Goal: Transaction & Acquisition: Register for event/course

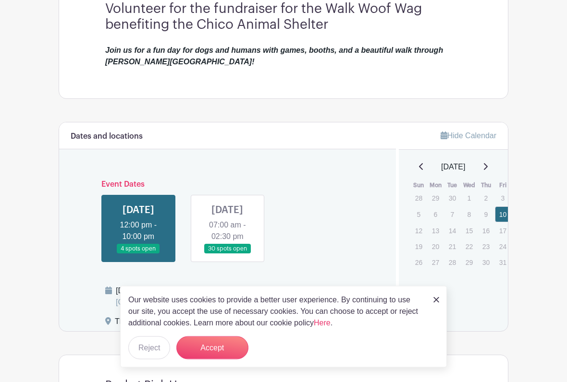
scroll to position [297, 0]
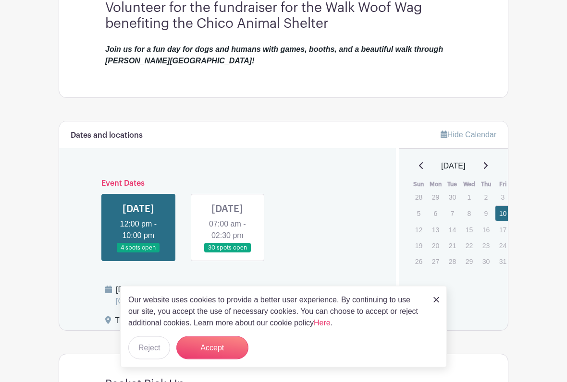
click at [138, 254] on link at bounding box center [138, 254] width 0 height 0
click at [209, 316] on button "Accept" at bounding box center [212, 348] width 72 height 23
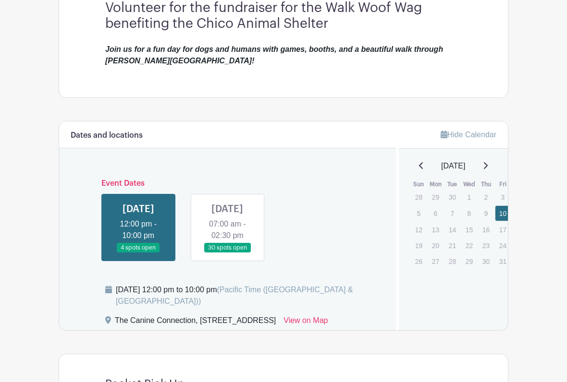
click at [138, 253] on link at bounding box center [138, 253] width 0 height 0
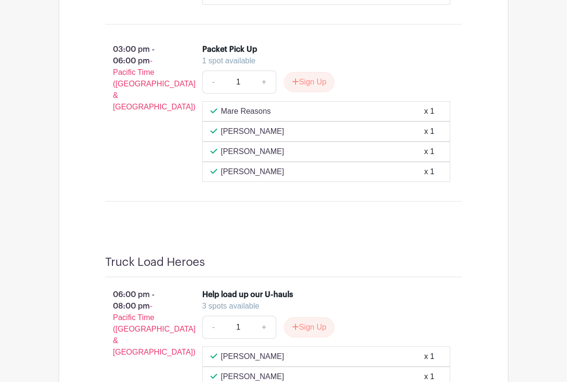
scroll to position [840, 0]
click at [313, 92] on button "Sign Up" at bounding box center [309, 82] width 50 height 20
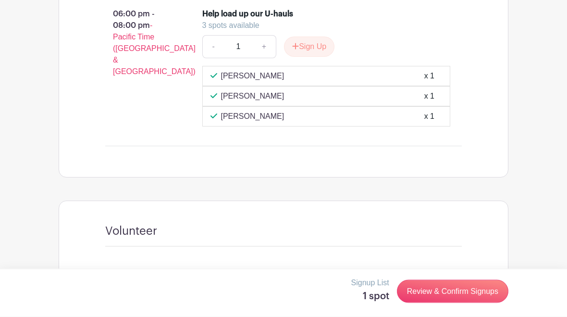
scroll to position [1121, 0]
click at [467, 293] on link "Review & Confirm Signups" at bounding box center [452, 291] width 111 height 23
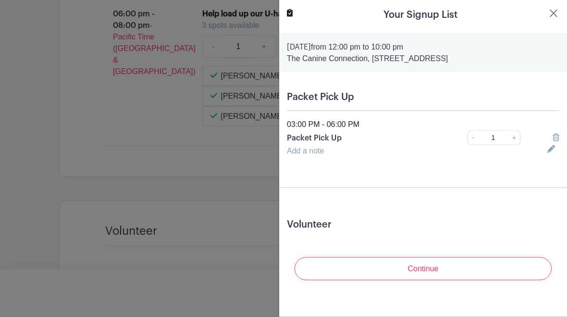
scroll to position [1121, 0]
click at [433, 271] on input "Continue" at bounding box center [422, 268] width 257 height 23
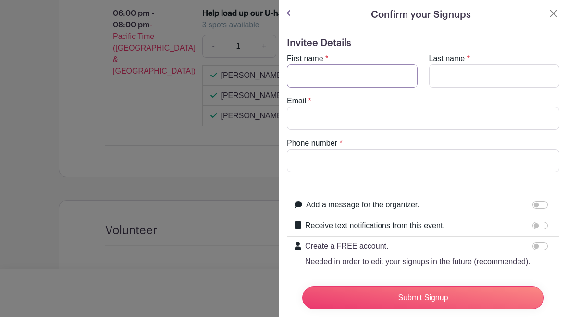
click at [346, 76] on input "First name" at bounding box center [352, 75] width 131 height 23
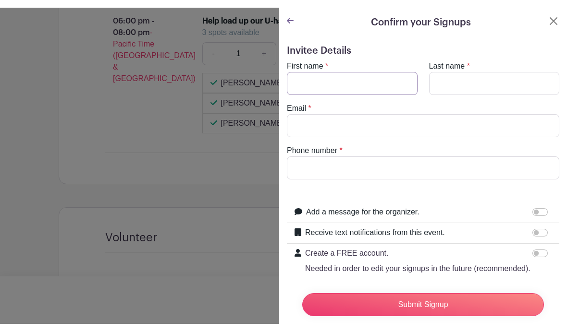
scroll to position [1121, 0]
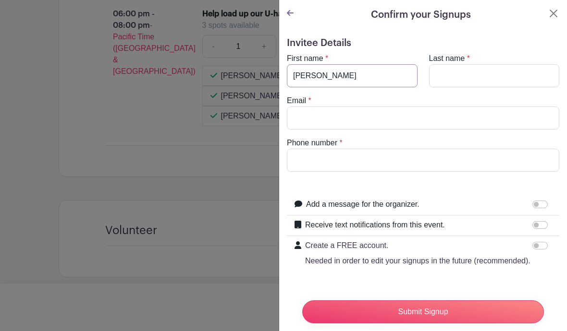
type input "[PERSON_NAME]"
click at [455, 70] on input "Last name" at bounding box center [494, 75] width 131 height 23
type input "Pine"
click at [338, 117] on input "Email" at bounding box center [423, 118] width 272 height 23
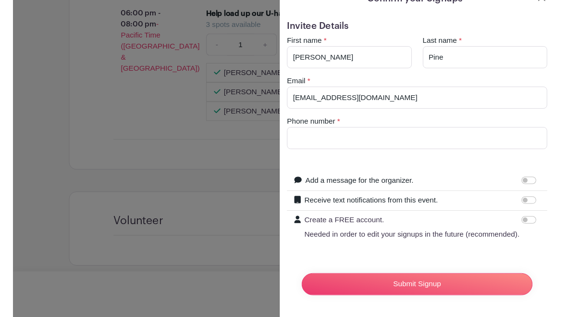
scroll to position [1121, 0]
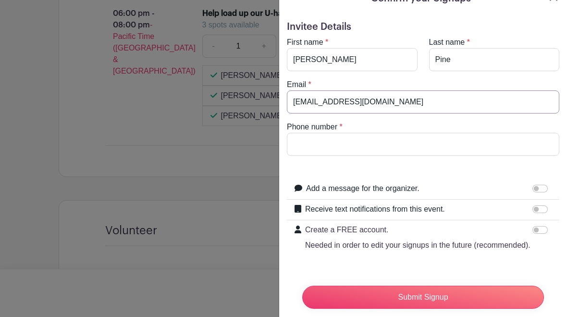
type input "[EMAIL_ADDRESS][DOMAIN_NAME]"
click at [536, 208] on input "Receive text notifications from this event." at bounding box center [539, 209] width 15 height 8
checkbox input "true"
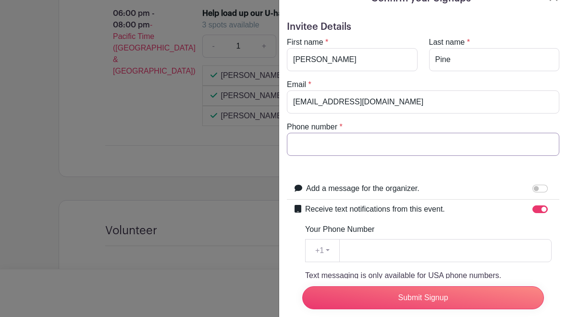
click at [385, 142] on input "Phone number" at bounding box center [423, 144] width 272 height 23
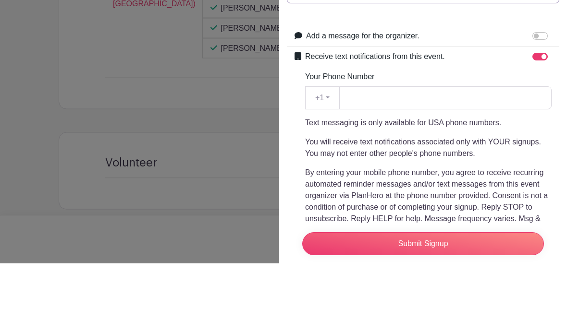
scroll to position [102, 0]
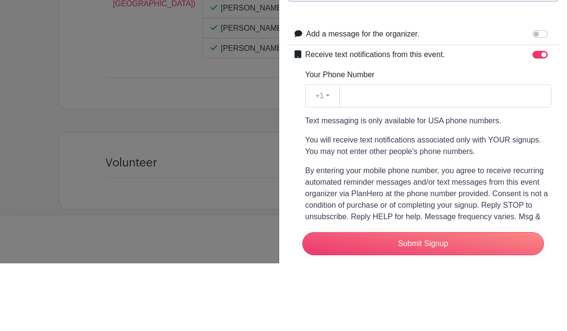
type input "6508884867"
click at [420, 153] on input "Your Phone Number" at bounding box center [445, 164] width 212 height 23
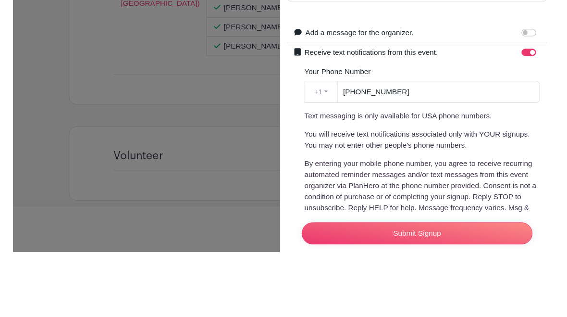
scroll to position [1167, 0]
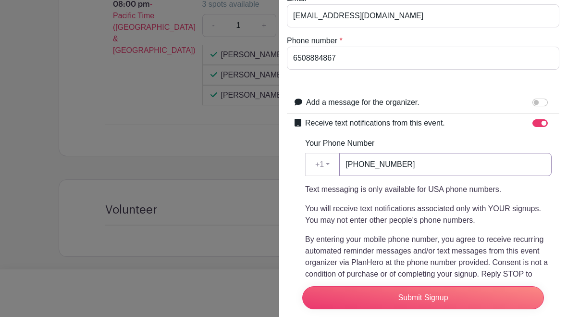
type input "[PHONE_NUMBER]"
click at [447, 303] on input "Submit Signup" at bounding box center [423, 297] width 242 height 23
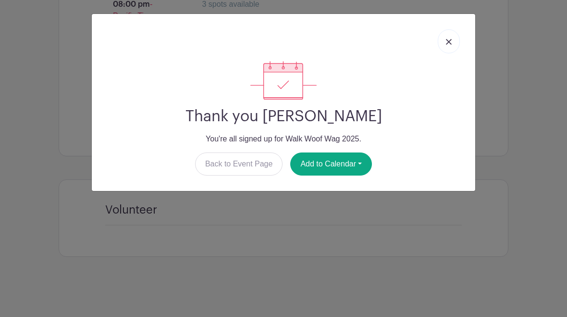
click at [249, 163] on link "Back to Event Page" at bounding box center [239, 163] width 88 height 23
